Goal: Task Accomplishment & Management: Manage account settings

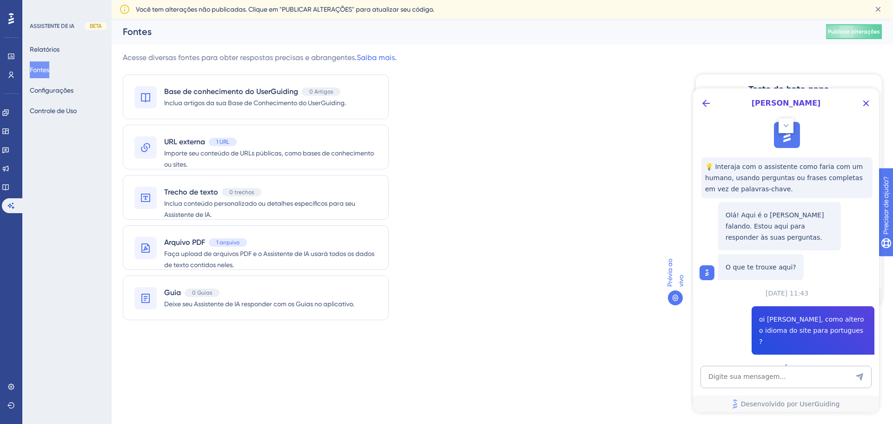
drag, startPoint x: 644, startPoint y: 34, endPoint x: 568, endPoint y: 113, distance: 109.5
click at [568, 113] on div "Acesse diversas fontes para obter respostas precisas e abrangentes. Saiba mais.…" at bounding box center [502, 191] width 759 height 279
click at [273, 307] on font "Deixe seu Assistente de IA responder com os Guias no aplicativo." at bounding box center [259, 303] width 190 height 7
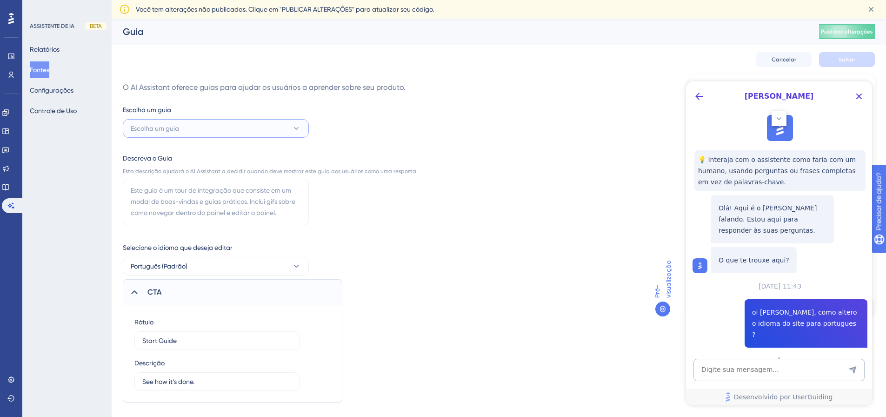
click at [228, 127] on button "Escolha um guia" at bounding box center [216, 128] width 186 height 19
click at [358, 116] on div "Escolha um guia Escolha um guia Nenhum resultado encontrado Nenhum resultado en…" at bounding box center [270, 253] width 295 height 298
click at [58, 89] on font "Configurações" at bounding box center [52, 89] width 44 height 7
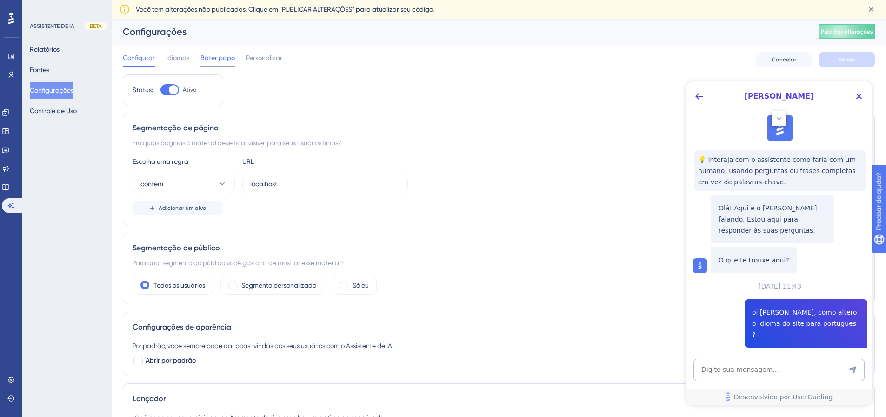
click at [207, 57] on font "Bater papo" at bounding box center [217, 57] width 34 height 7
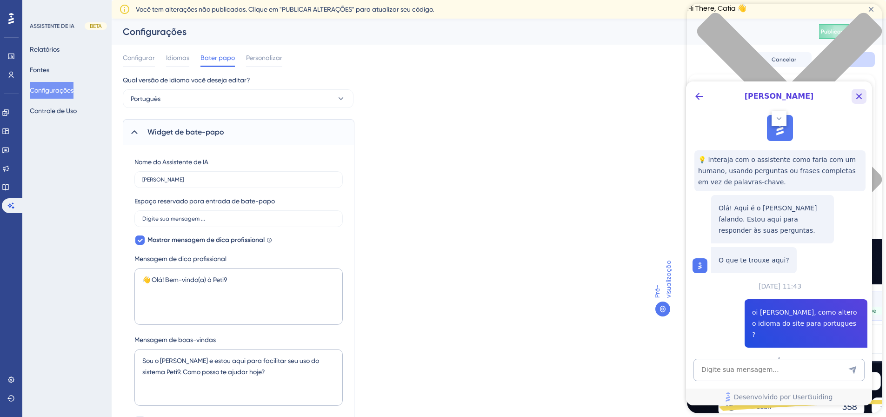
click at [854, 96] on icon "Botão Fechar" at bounding box center [858, 96] width 11 height 11
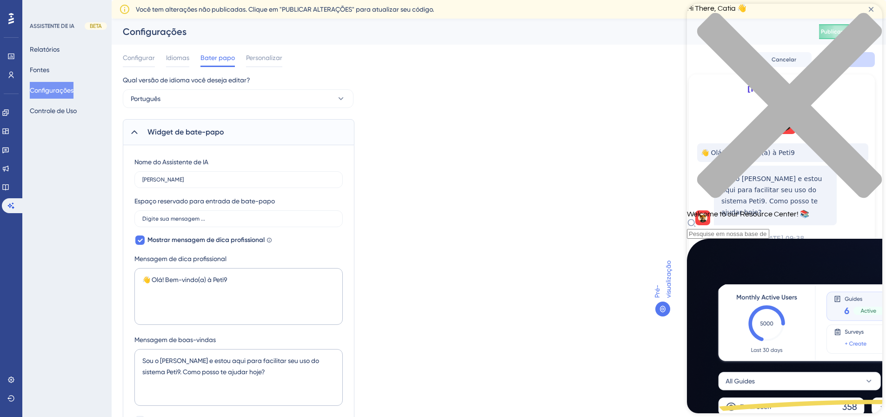
scroll to position [390, 0]
click at [517, 183] on div "Qual versão de idioma você deseja editar? Português Widget de bate-papo Nome do…" at bounding box center [499, 389] width 752 height 630
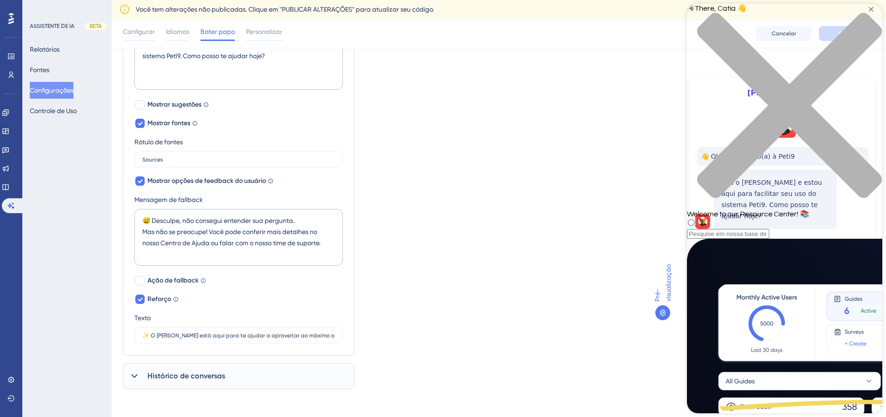
scroll to position [321, 0]
click at [141, 281] on div at bounding box center [139, 278] width 9 height 9
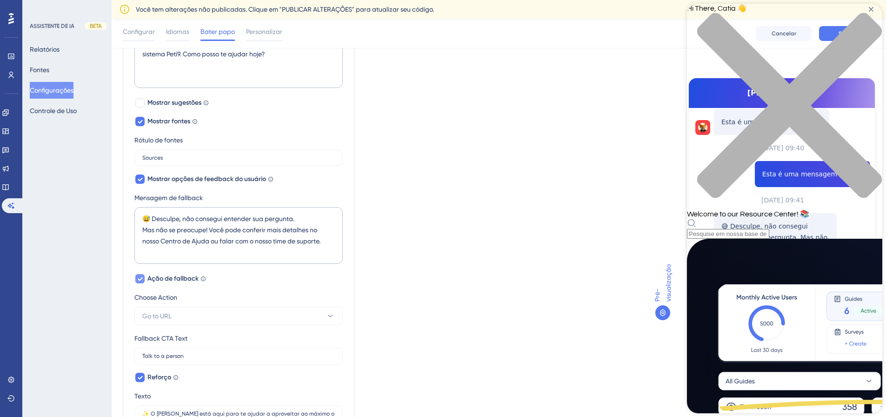
scroll to position [232, 0]
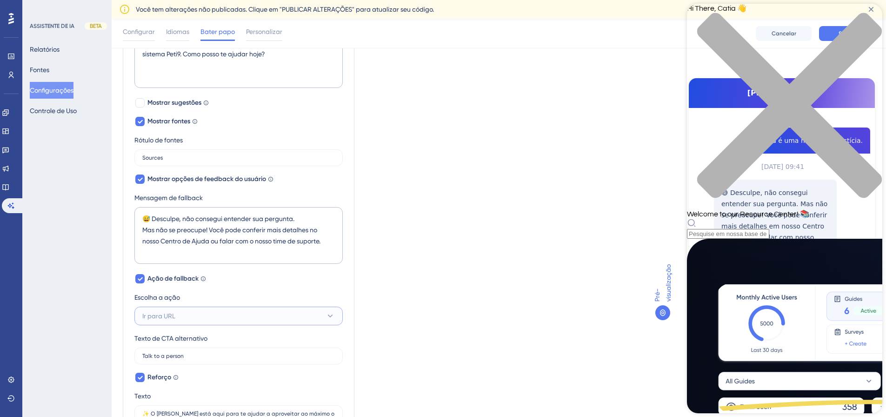
click at [199, 315] on button "Ir para URL" at bounding box center [238, 315] width 208 height 19
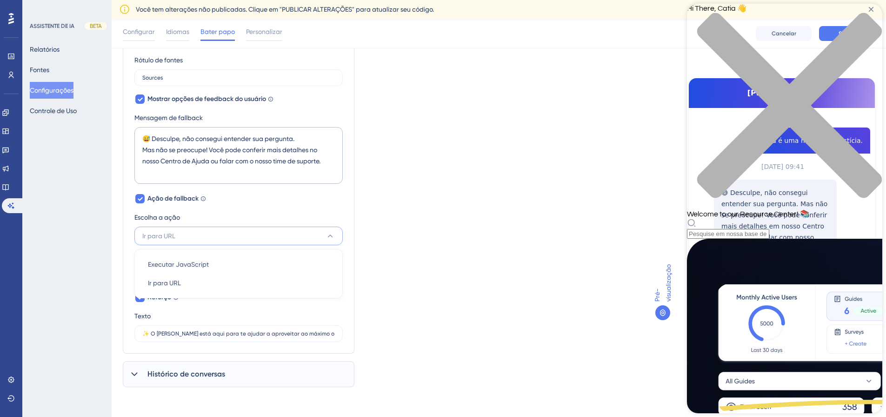
click at [458, 274] on div "Qual versão de idioma você deseja editar? Português Widget de bate-papo Nome do…" at bounding box center [499, 32] width 752 height 710
click at [217, 280] on label "Talk to a person" at bounding box center [238, 275] width 208 height 17
click at [217, 279] on input "Talk to a person" at bounding box center [238, 275] width 192 height 7
click at [412, 281] on div "Qual versão de idioma você deseja editar? Português Widget de bate-papo Nome do…" at bounding box center [499, 32] width 752 height 710
click at [193, 234] on button "Ir para URL" at bounding box center [238, 235] width 208 height 19
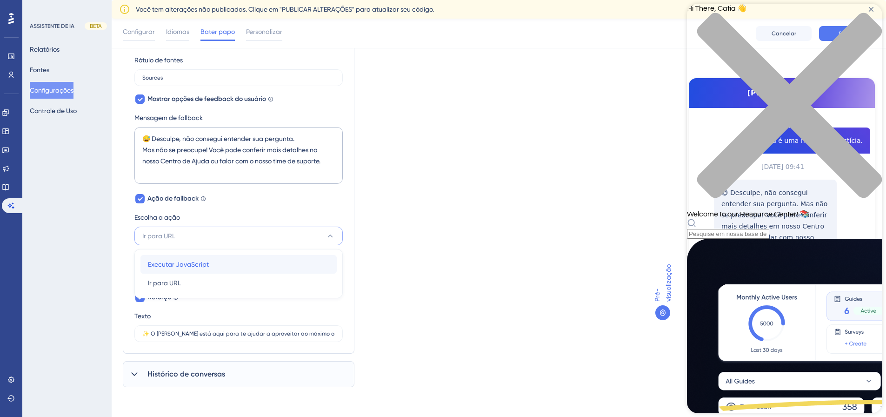
click at [211, 264] on div "Executar JavaScript Executar JavaScript" at bounding box center [238, 264] width 181 height 19
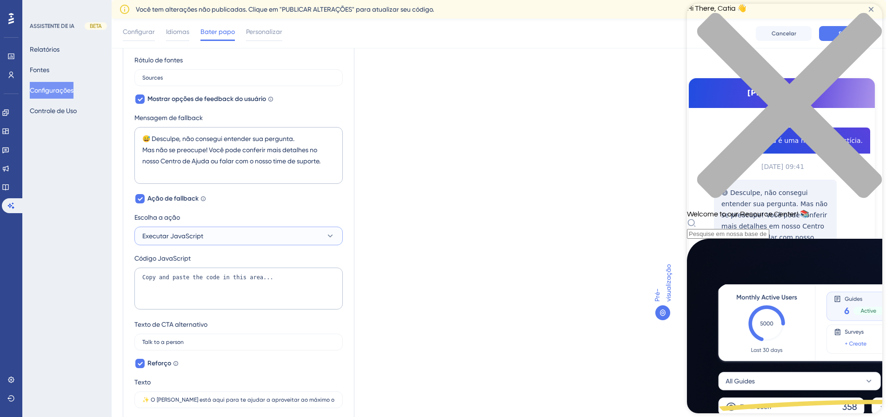
click at [236, 234] on button "Executar JavaScript" at bounding box center [238, 235] width 208 height 19
click at [187, 281] on div "Ir para URL Ir para URL" at bounding box center [238, 282] width 181 height 19
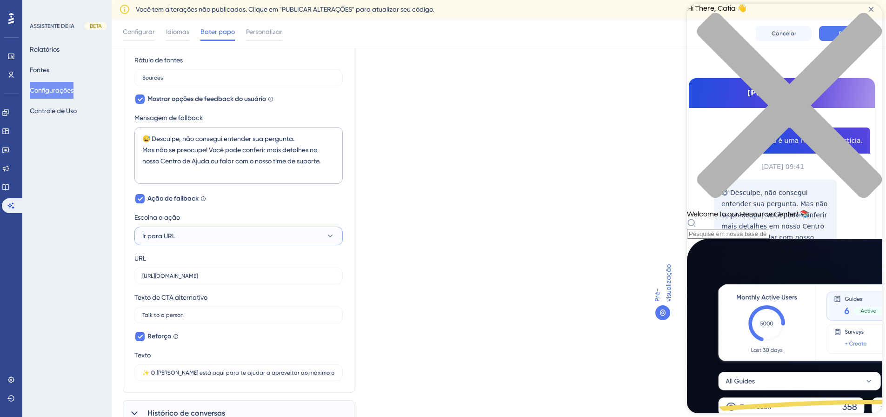
click at [219, 239] on button "Ir para URL" at bounding box center [238, 235] width 208 height 19
click at [398, 278] on div "Qual versão de idioma você deseja editar? Português Widget de bate-papo Nome do…" at bounding box center [499, 51] width 752 height 749
click at [137, 199] on div at bounding box center [139, 198] width 9 height 9
checkbox input "false"
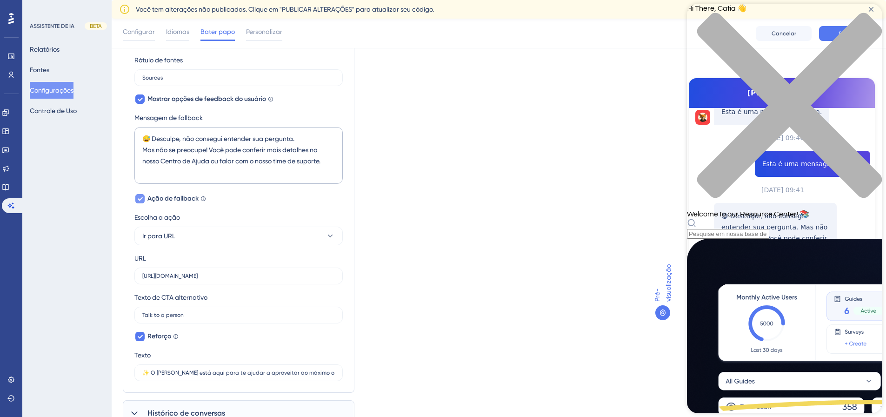
scroll to position [321, 0]
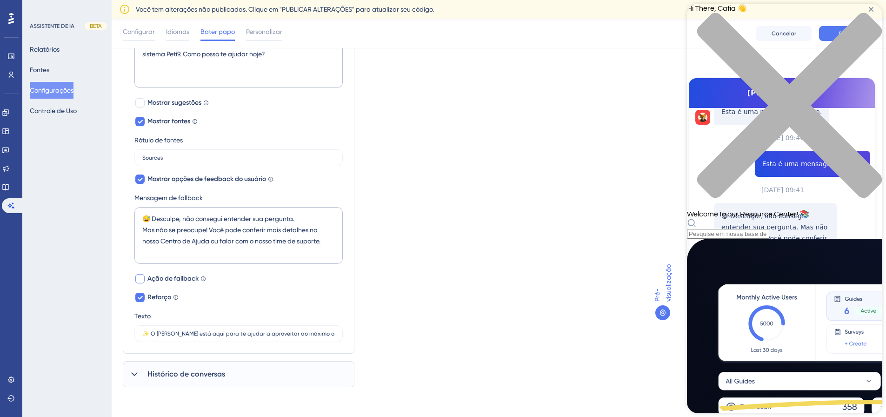
click at [389, 234] on div "Qual versão de idioma você deseja editar? Português Widget de bate-papo Nome do…" at bounding box center [499, 72] width 752 height 630
click at [133, 376] on icon at bounding box center [134, 373] width 9 height 9
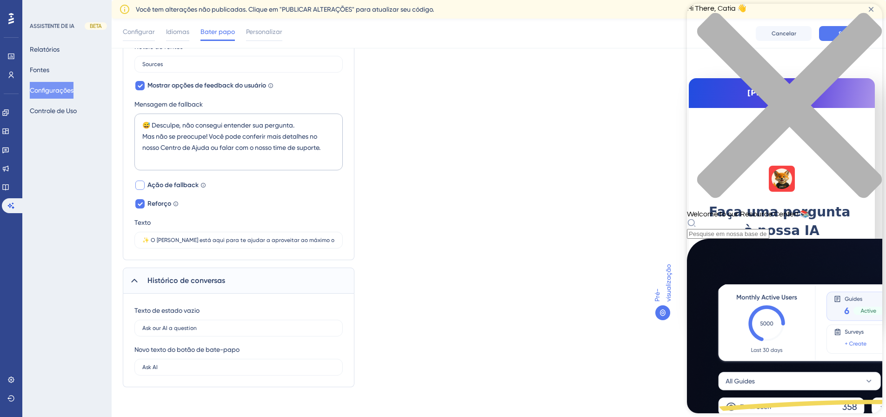
scroll to position [182, 0]
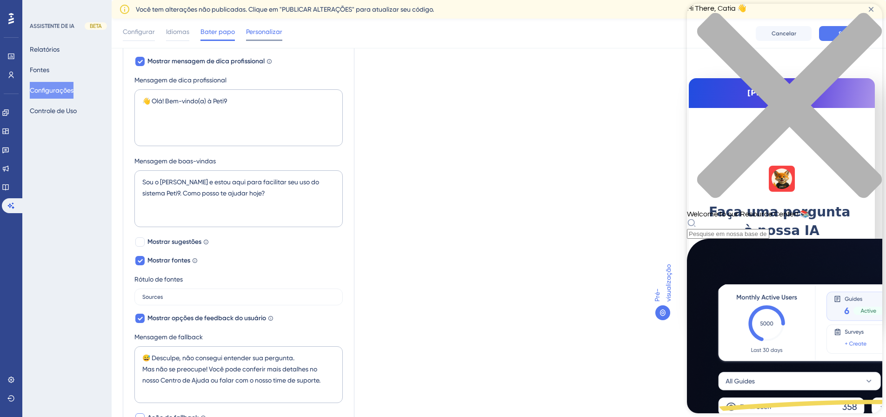
click at [280, 32] on font "Personalizar" at bounding box center [264, 31] width 36 height 7
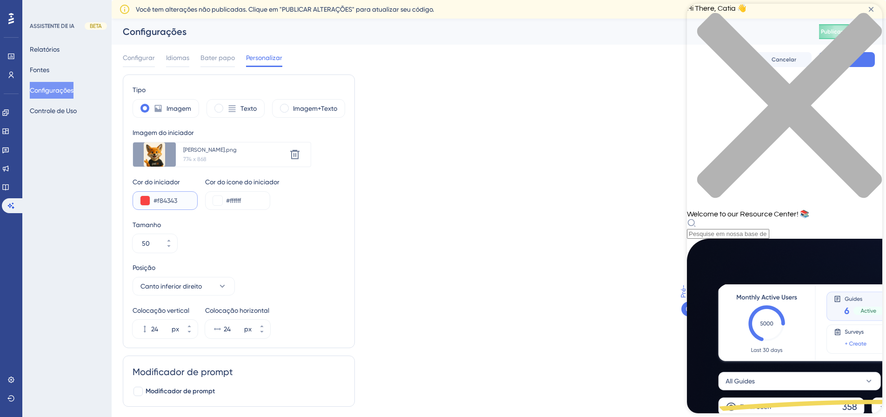
click at [173, 201] on input "#f84343" at bounding box center [171, 200] width 36 height 11
type input "#E9501C"
click at [467, 217] on div "Tipo Imagem Texto Imagem+Texto Imagem do iniciador Carregar nova imagem nino.pn…" at bounding box center [499, 243] width 752 height 339
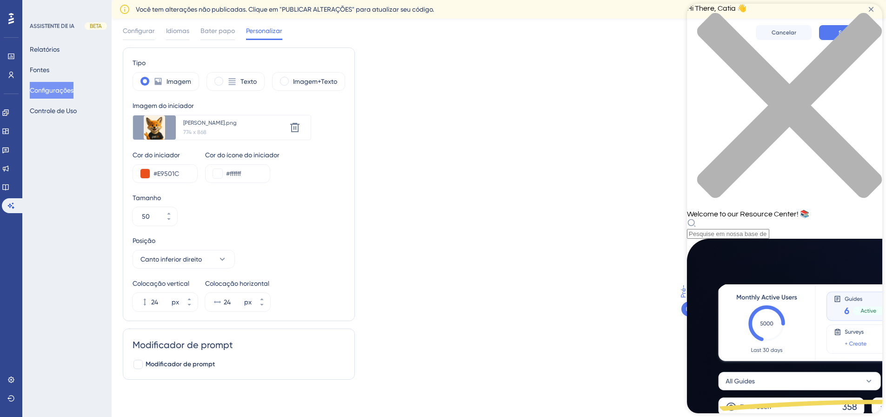
click at [873, 16] on div "close resource center" at bounding box center [784, 111] width 195 height 197
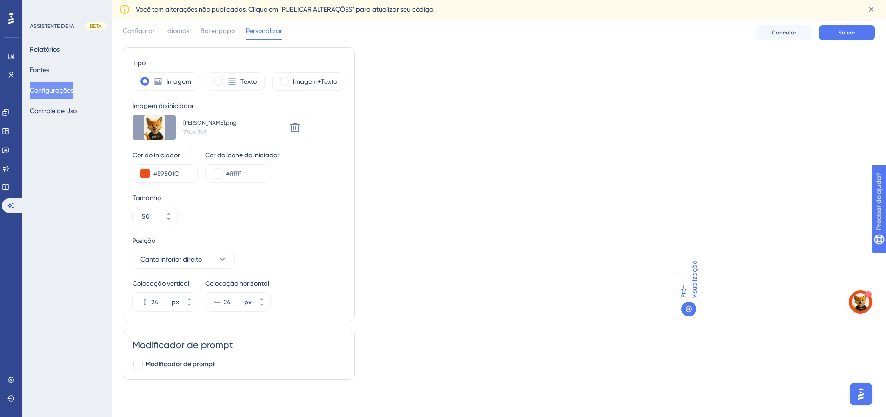
click at [799, 136] on div "Pré-visualização" at bounding box center [777, 200] width 193 height 253
click at [830, 31] on button "Salvar" at bounding box center [847, 32] width 56 height 15
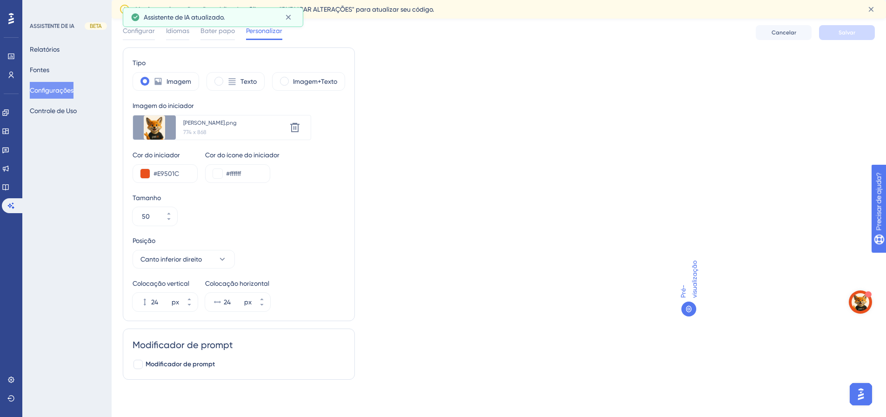
click at [861, 299] on img "Abra o iniciador do assistente de IA" at bounding box center [860, 302] width 18 height 18
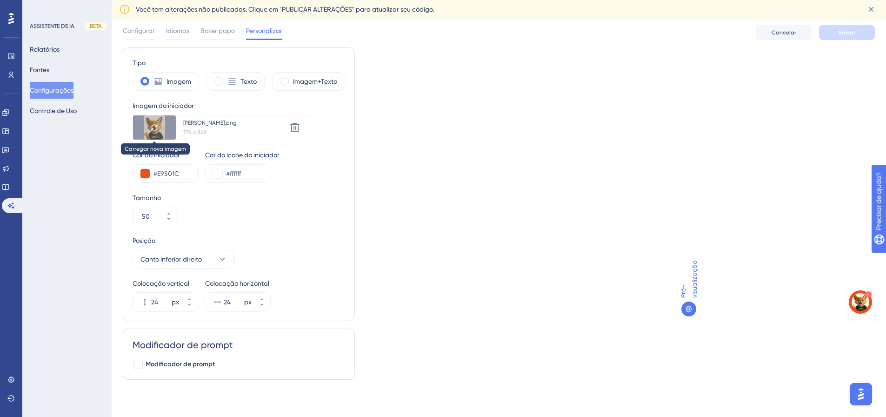
click at [140, 132] on div at bounding box center [154, 127] width 43 height 24
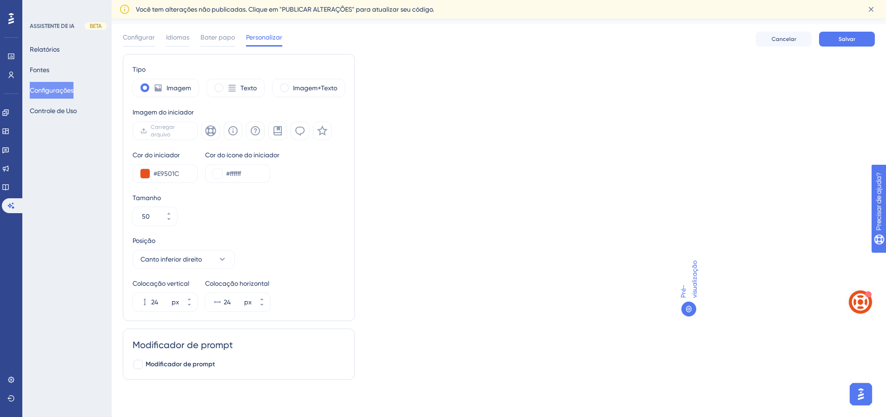
click at [576, 187] on div "Tipo Imagem Texto Imagem+Texto Imagem do iniciador Carregar arquivo Cor do inic…" at bounding box center [499, 220] width 752 height 333
click at [770, 37] on button "Cancelar" at bounding box center [784, 39] width 56 height 15
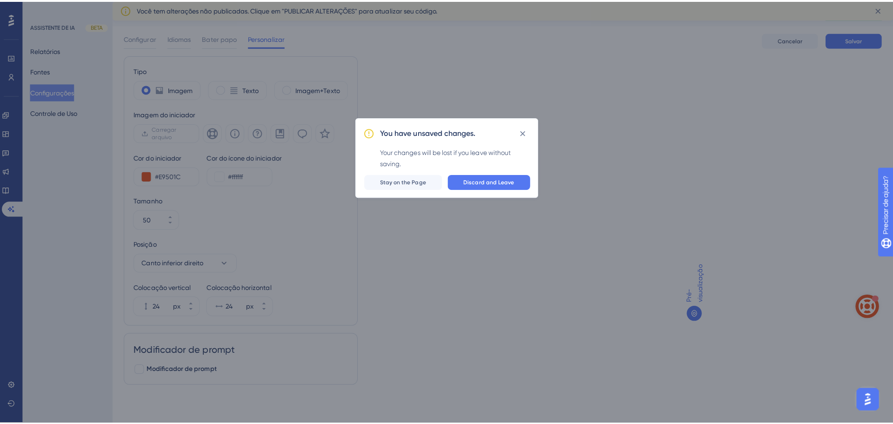
scroll to position [13, 0]
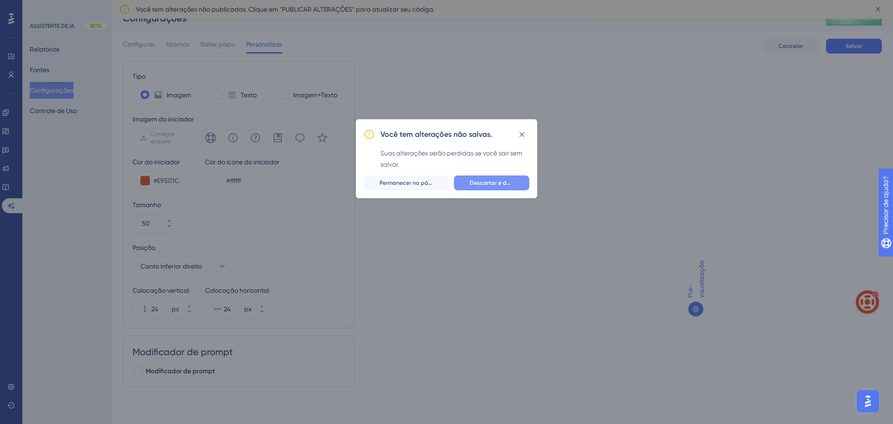
click at [502, 180] on font "Descartar e deixar" at bounding box center [495, 182] width 50 height 7
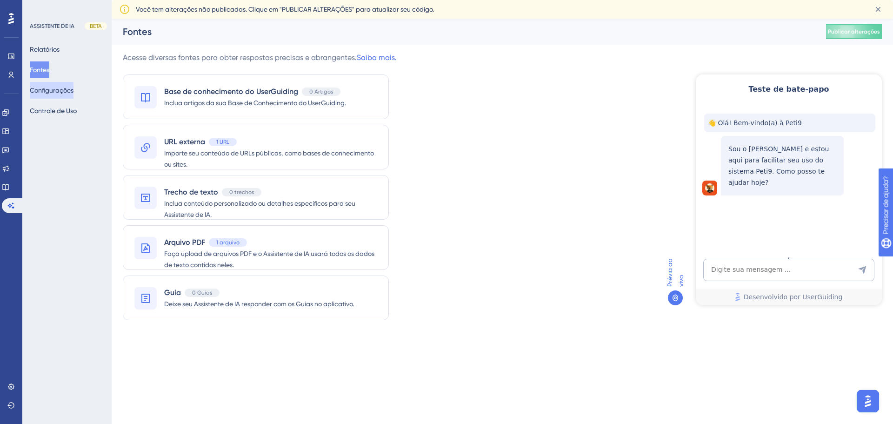
click at [60, 88] on font "Configurações" at bounding box center [52, 89] width 44 height 7
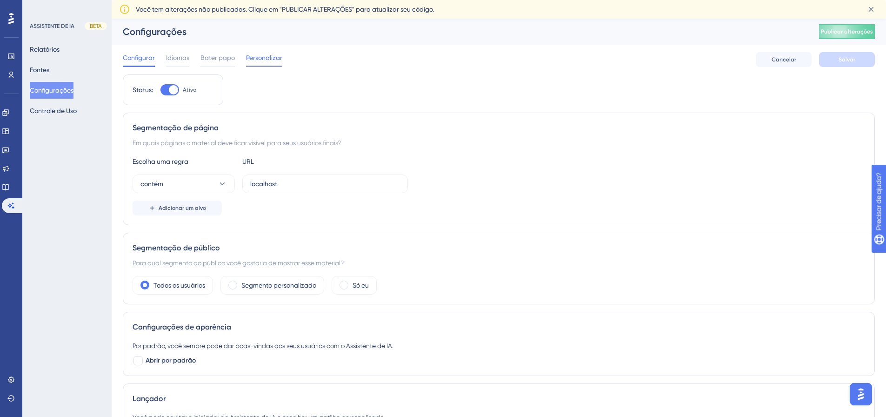
click at [270, 59] on font "Personalizar" at bounding box center [264, 57] width 36 height 7
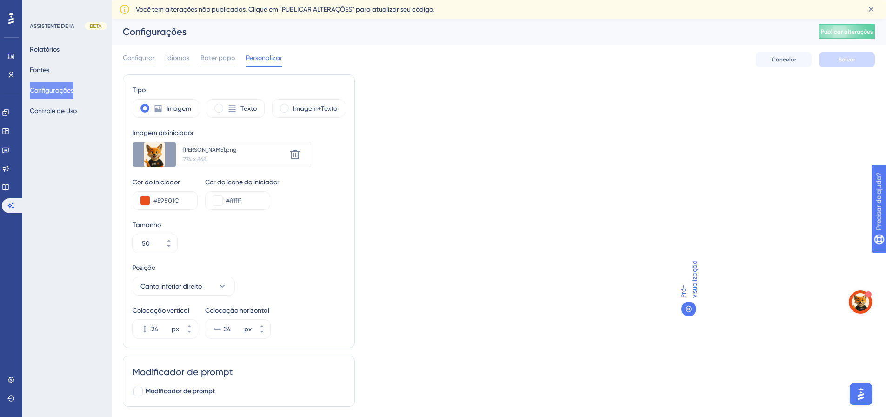
click at [447, 214] on div "Tipo Imagem Texto Imagem+Texto Imagem do iniciador Carregar nova imagem nino.pn…" at bounding box center [499, 243] width 752 height 339
click at [862, 304] on img "Abra o iniciador do assistente de IA" at bounding box center [860, 302] width 18 height 18
click at [870, 292] on div "Abra o iniciador do assistente de IA" at bounding box center [868, 294] width 7 height 7
click at [868, 294] on div "Abra o iniciador do assistente de IA" at bounding box center [868, 294] width 7 height 7
click at [478, 200] on div "Tipo Imagem Texto Imagem+Texto Imagem do iniciador Carregar nova imagem nino.pn…" at bounding box center [499, 243] width 752 height 339
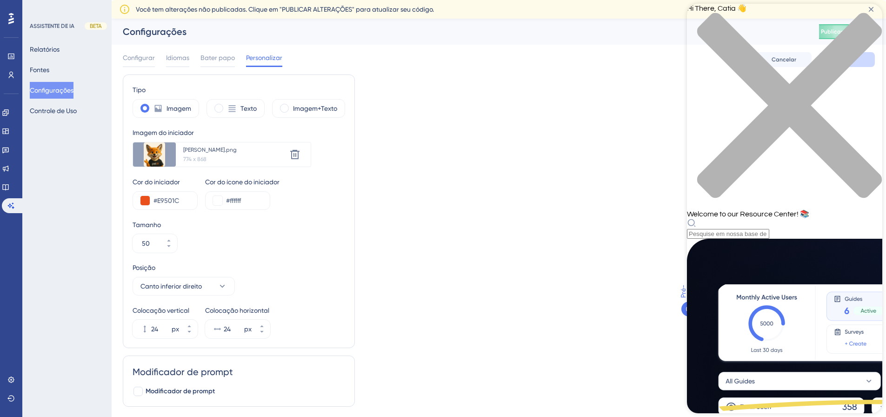
click at [769, 54] on div "Hi There, Catia 👋 Welcome to our Resource Center! 📚" at bounding box center [784, 121] width 195 height 235
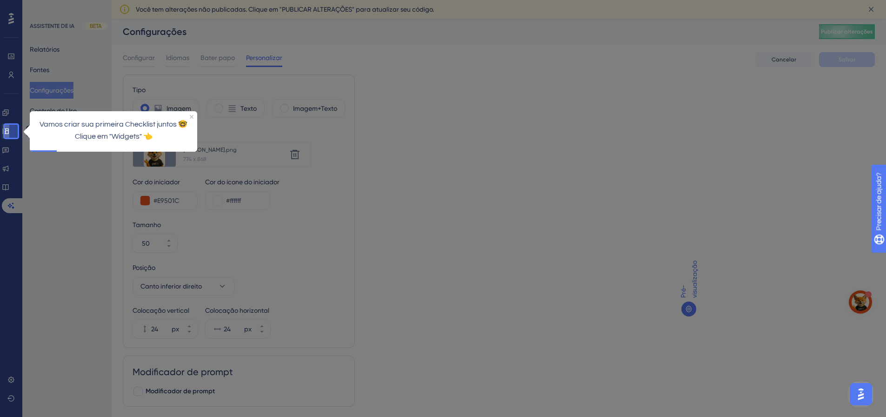
click at [8, 129] on icon at bounding box center [5, 131] width 6 height 6
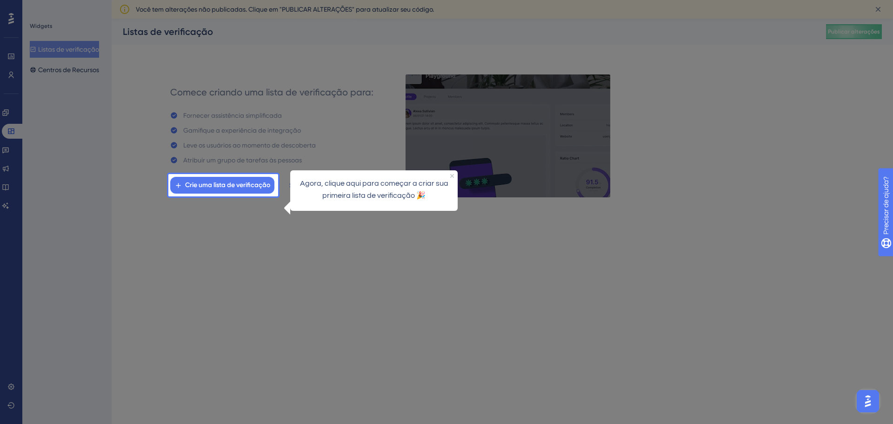
click at [171, 75] on div at bounding box center [223, 87] width 110 height 174
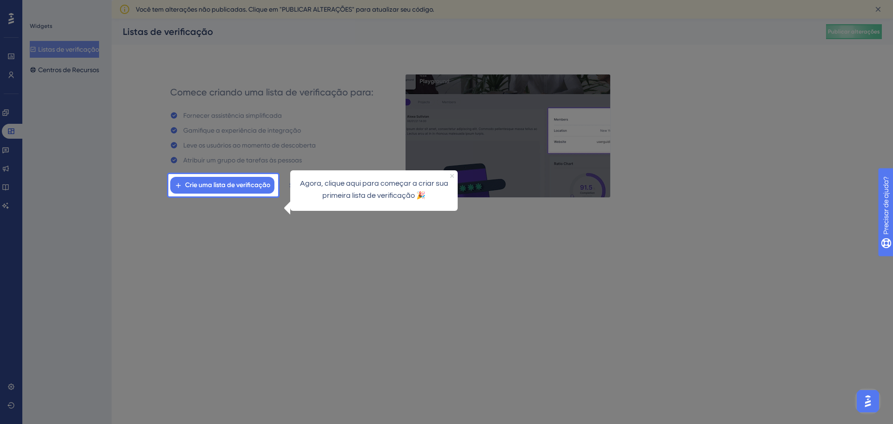
click at [452, 176] on icon "Fechar visualização" at bounding box center [452, 176] width 4 height 4
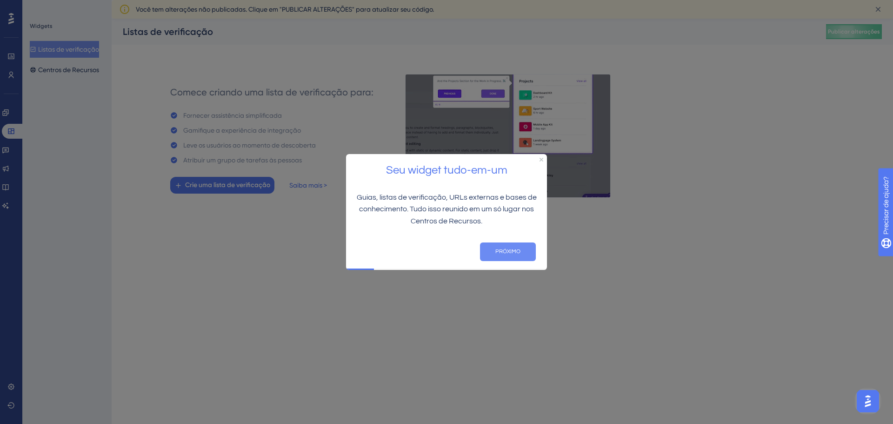
click at [508, 249] on font "PRÓXIMO" at bounding box center [507, 251] width 25 height 6
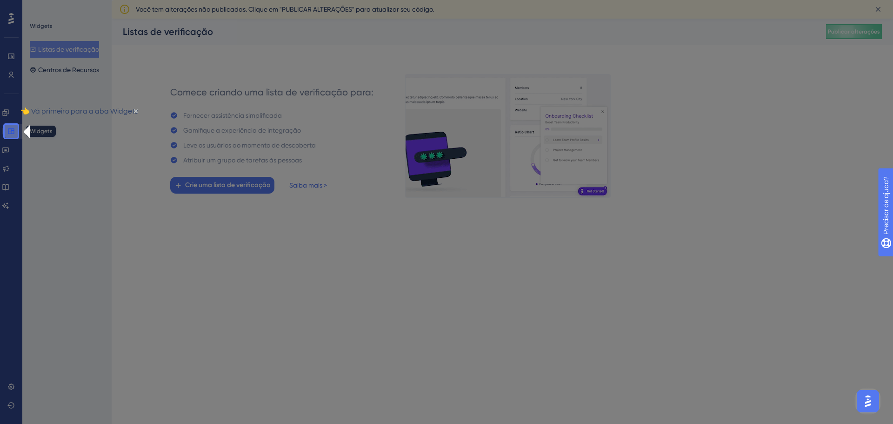
click at [13, 132] on icon at bounding box center [10, 130] width 7 height 7
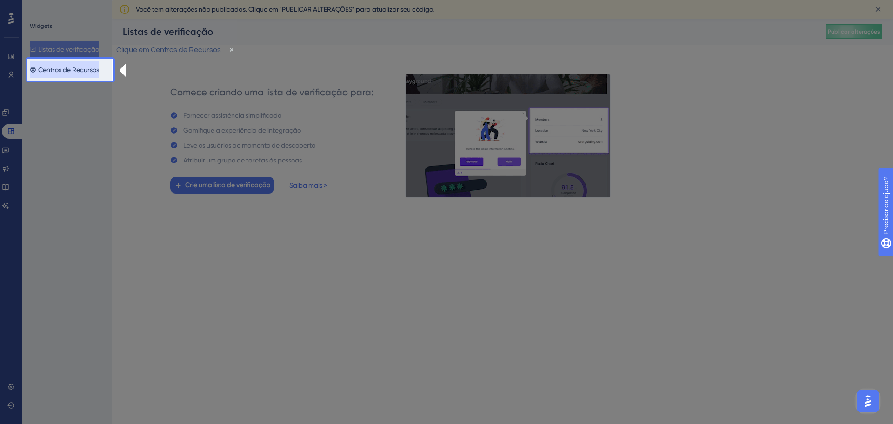
click at [84, 71] on font "Centros de Recursos" at bounding box center [68, 69] width 61 height 7
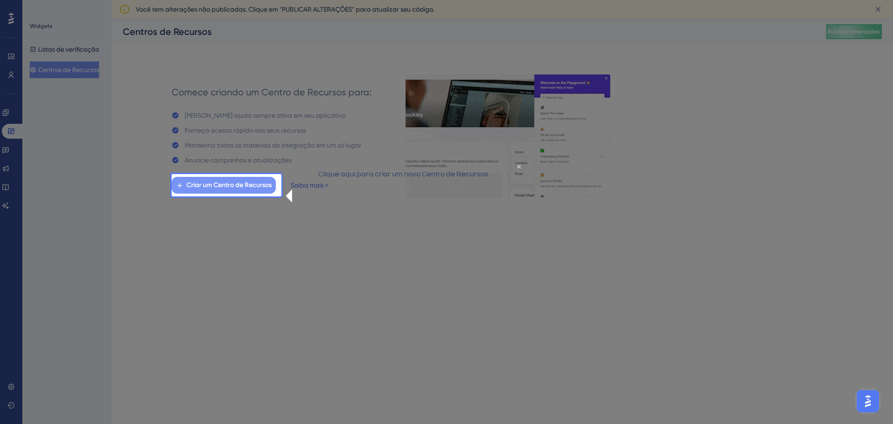
click at [217, 184] on font "Criar um Centro de Recursos" at bounding box center [228, 185] width 85 height 8
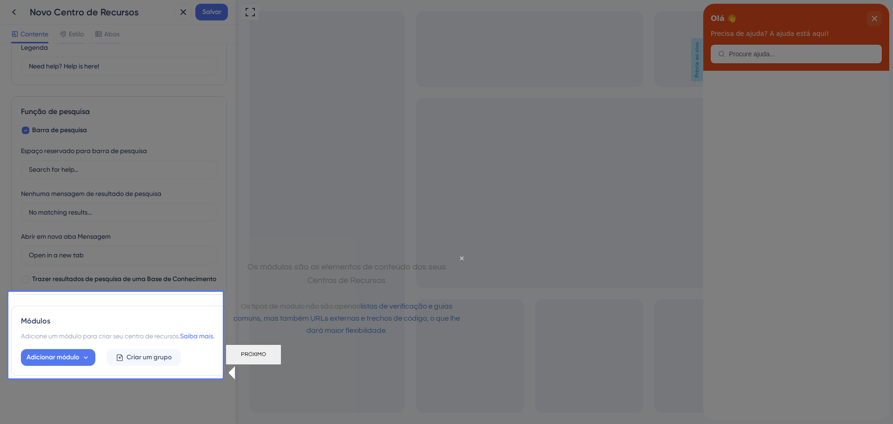
click at [87, 355] on div "Cabeçalho do Centro de Recursos Título Hi There 👋 17 Olá 👋 Legenda Need help? H…" at bounding box center [119, 173] width 216 height 404
click at [266, 357] on font "PRÓXIMO" at bounding box center [253, 354] width 25 height 6
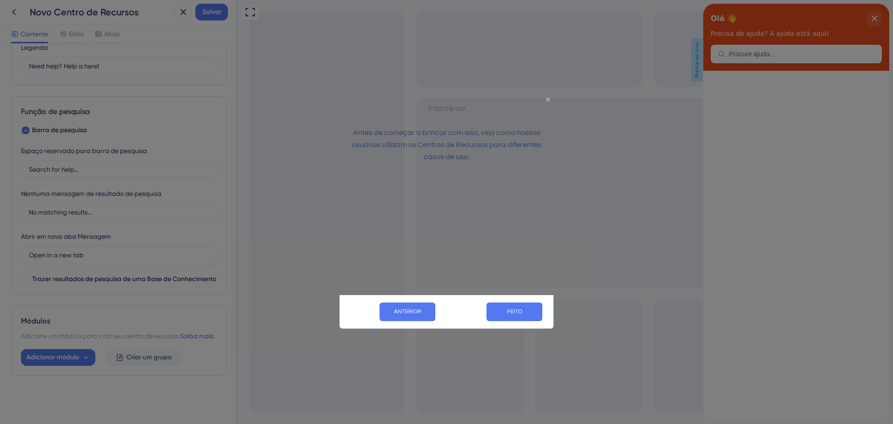
click at [548, 98] on icon "Fechar visualização" at bounding box center [548, 99] width 4 height 4
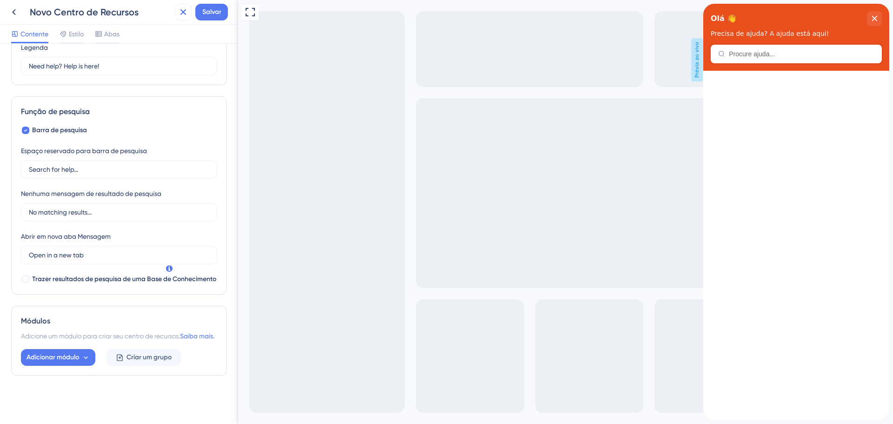
click at [186, 16] on icon at bounding box center [183, 12] width 11 height 11
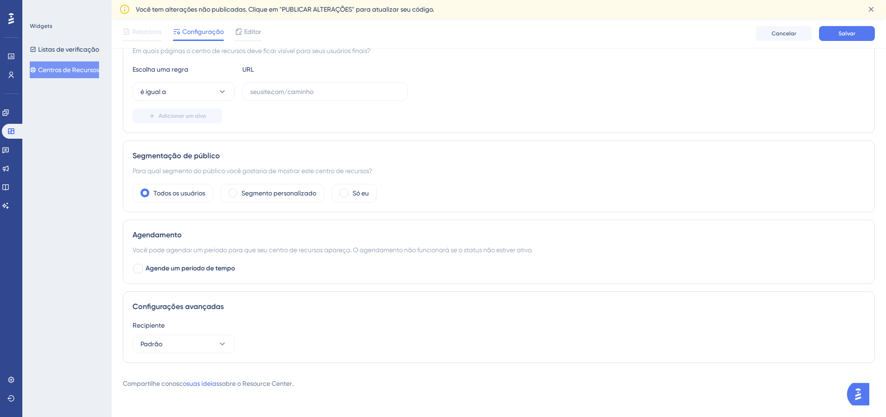
scroll to position [177, 0]
click at [83, 47] on font "Listas de verificação" at bounding box center [68, 49] width 61 height 7
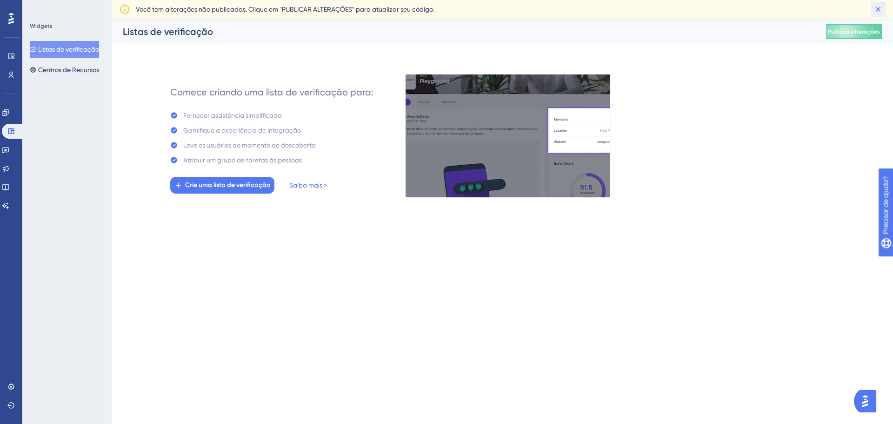
click at [876, 10] on icon at bounding box center [877, 9] width 9 height 9
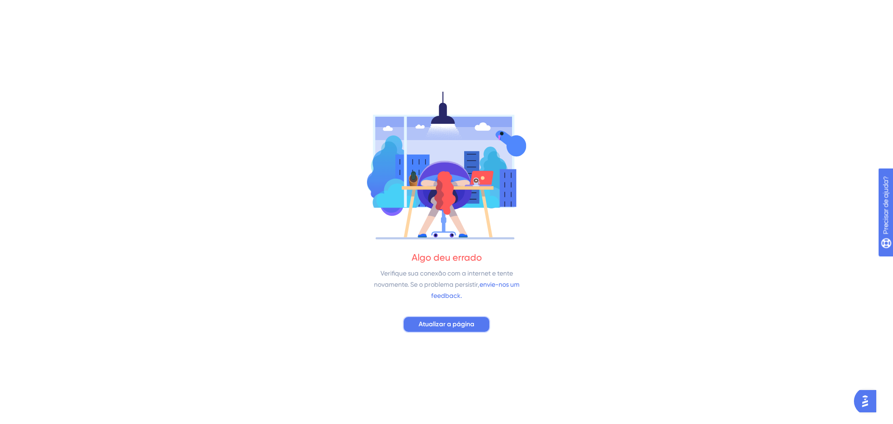
click at [452, 328] on span "Atualizar a página" at bounding box center [446, 323] width 56 height 11
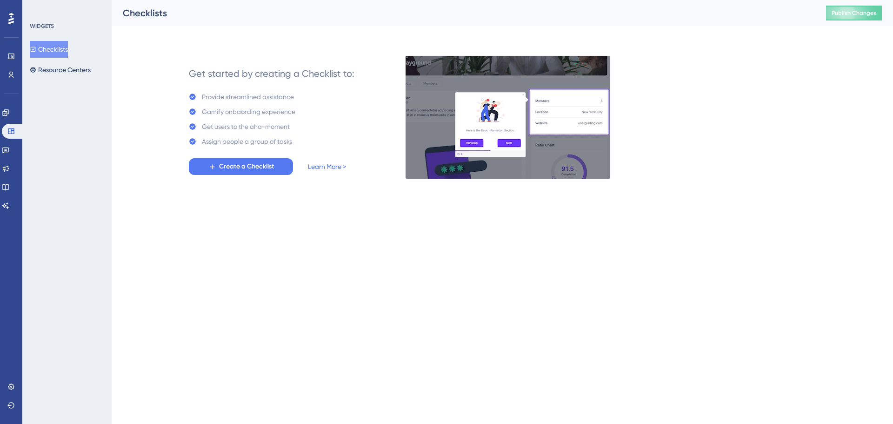
click at [8, 21] on icon at bounding box center [11, 18] width 6 height 11
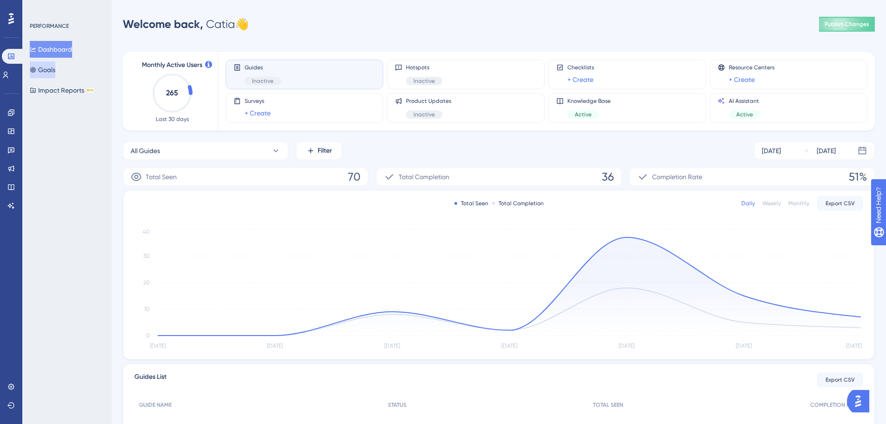
click at [55, 69] on button "Goals" at bounding box center [43, 69] width 26 height 17
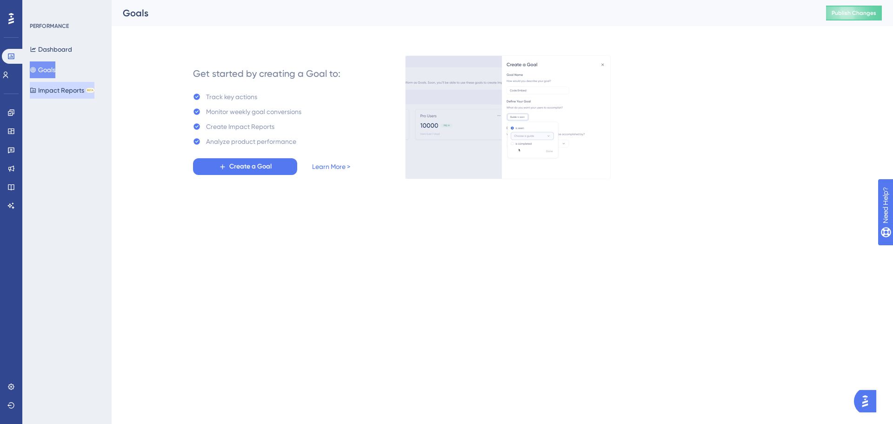
click at [65, 95] on button "Impact Reports BETA" at bounding box center [62, 90] width 65 height 17
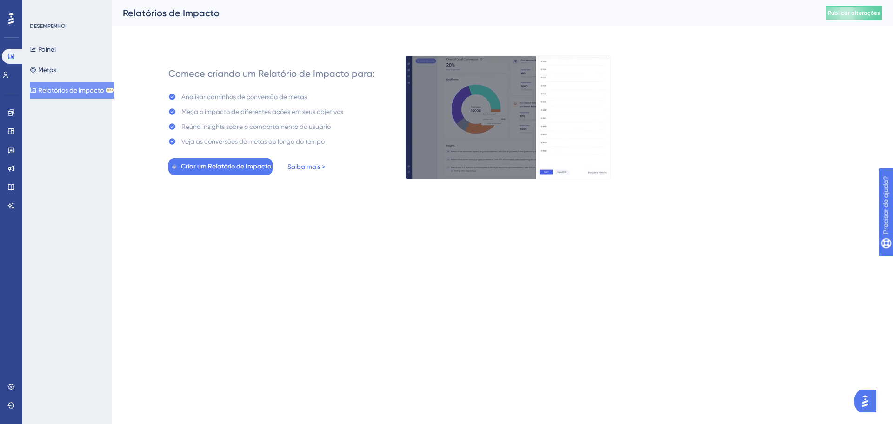
click at [164, 52] on div "Comece criando um Relatório de Impacto para: Analisar caminhos de conversão de …" at bounding box center [502, 105] width 759 height 145
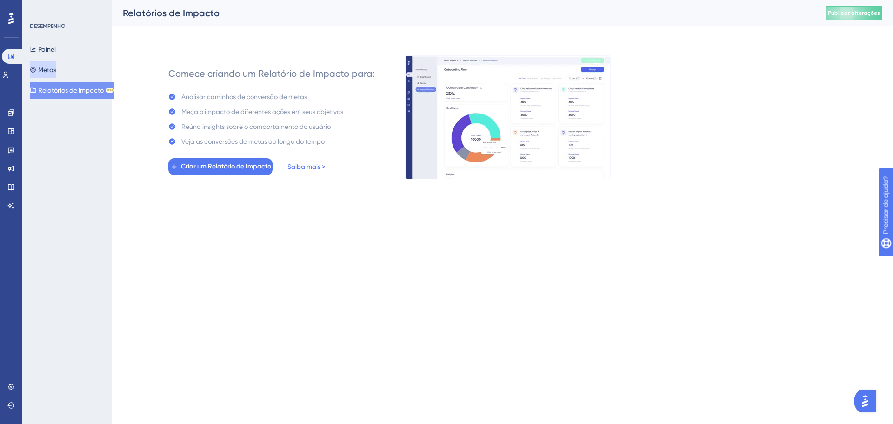
click at [56, 72] on font "Metas" at bounding box center [47, 69] width 18 height 7
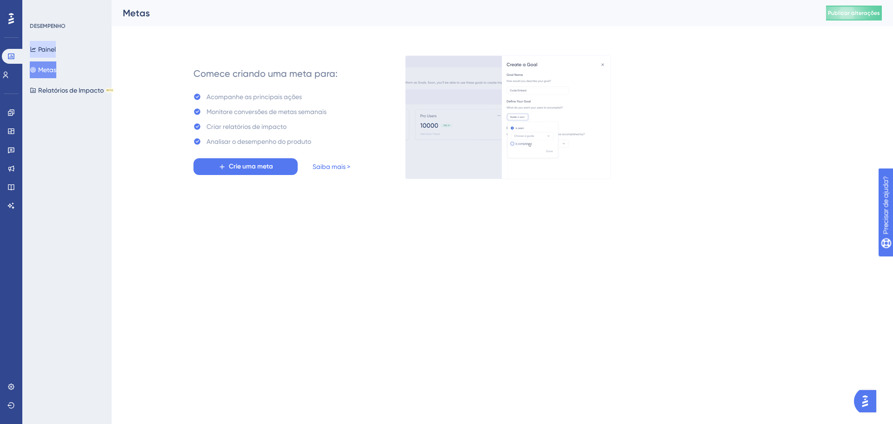
click at [56, 50] on font "Painel" at bounding box center [47, 49] width 18 height 7
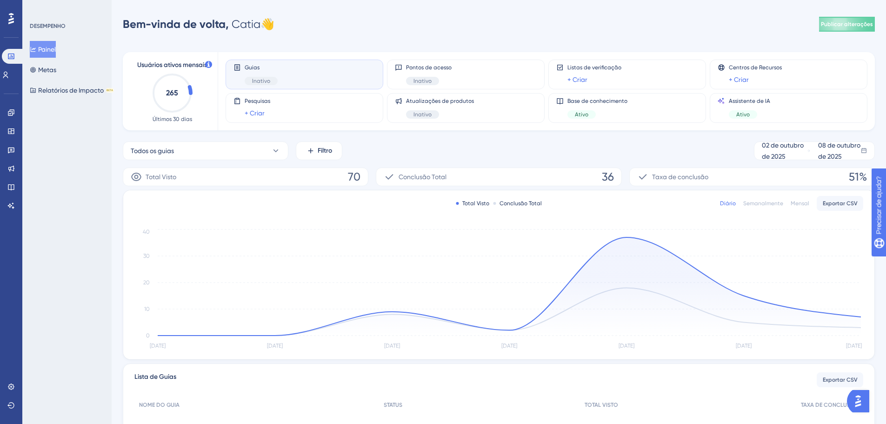
click at [376, 30] on div "Bem-vinda de volta, Catia 👋 Publicar alterações" at bounding box center [499, 24] width 752 height 19
click at [611, 103] on font "Base de conhecimento" at bounding box center [597, 101] width 60 height 7
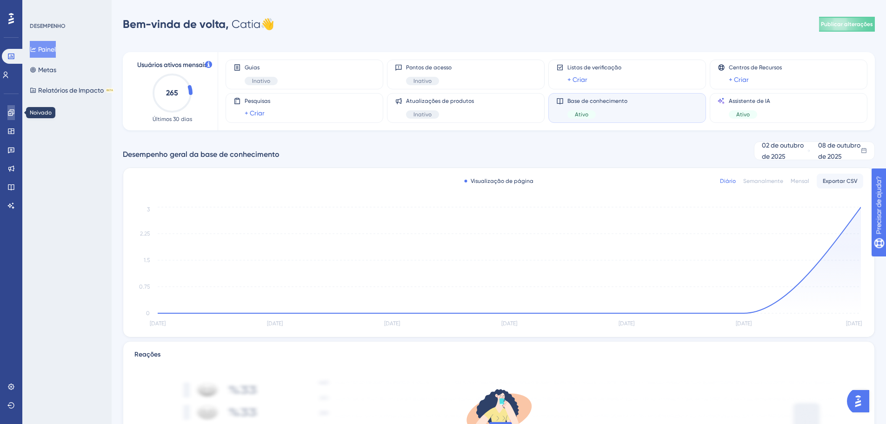
click at [13, 114] on icon at bounding box center [10, 112] width 7 height 7
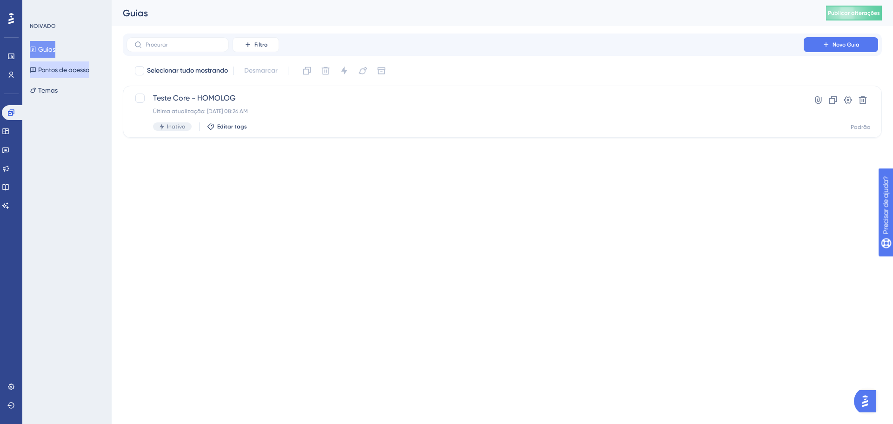
click at [70, 69] on font "Pontos de acesso" at bounding box center [63, 69] width 51 height 7
click at [58, 91] on font "Temas" at bounding box center [48, 89] width 20 height 7
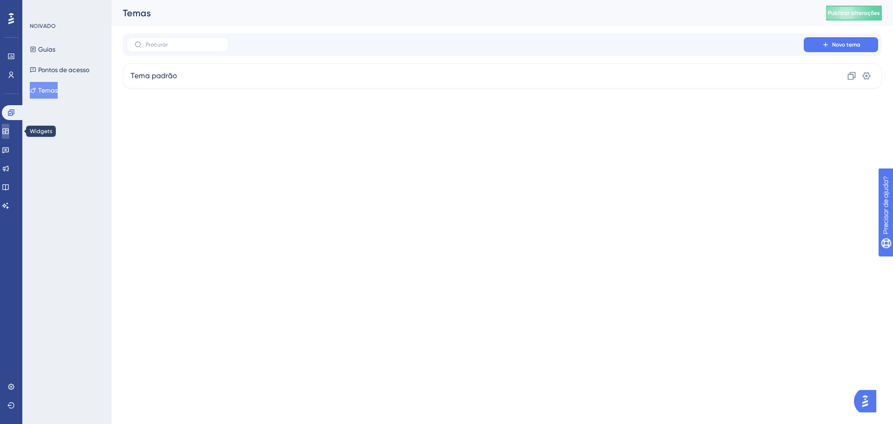
click at [8, 130] on icon at bounding box center [5, 131] width 6 height 6
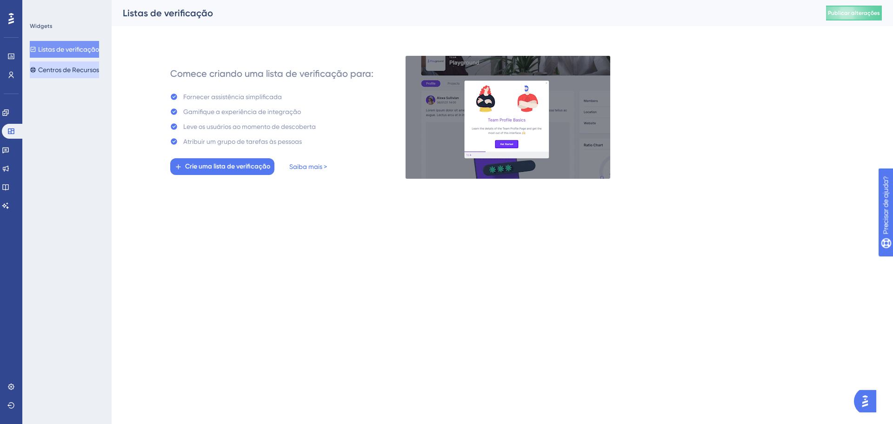
click at [72, 66] on font "Centros de Recursos" at bounding box center [68, 69] width 61 height 11
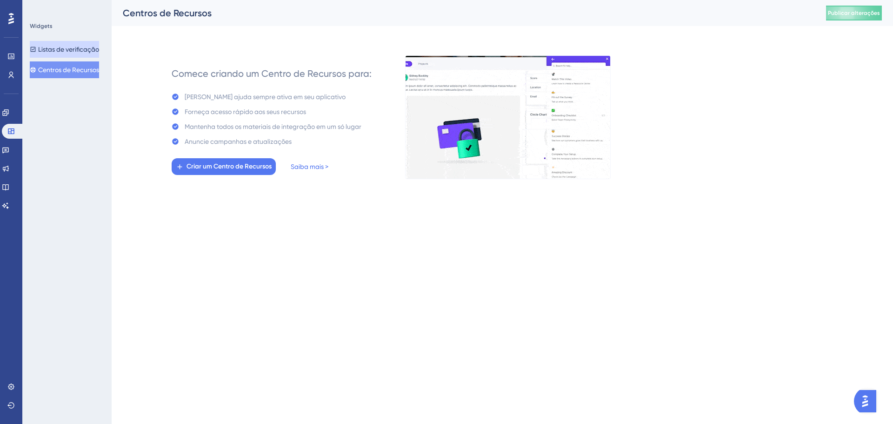
click at [73, 49] on font "Listas de verificação" at bounding box center [68, 49] width 61 height 7
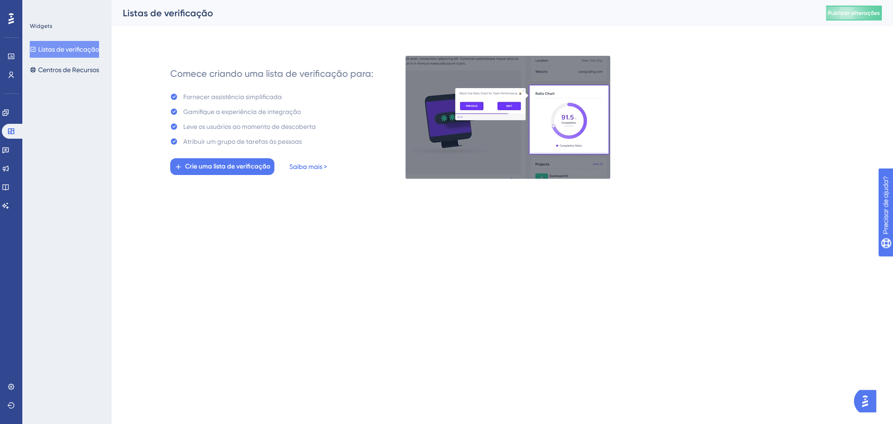
click at [306, 164] on font "Saiba mais >" at bounding box center [308, 166] width 38 height 7
